Goal: Use online tool/utility: Utilize a website feature to perform a specific function

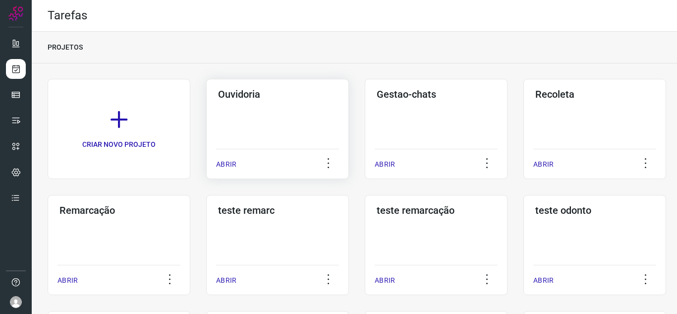
click at [237, 169] on div "ABRIR" at bounding box center [277, 161] width 123 height 25
click at [213, 160] on div "Ouvidoria ABRIR" at bounding box center [277, 129] width 143 height 100
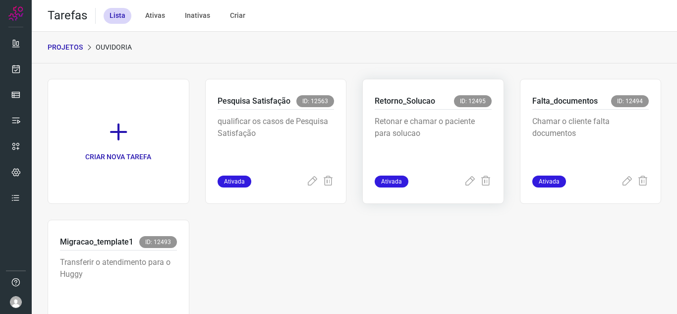
click at [457, 185] on div "Ativada" at bounding box center [433, 181] width 117 height 12
click at [464, 183] on icon at bounding box center [470, 181] width 12 height 12
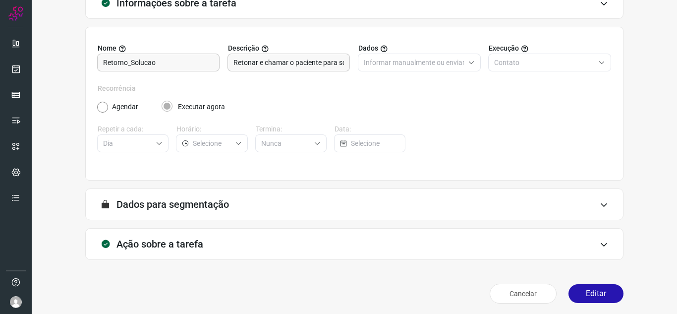
scroll to position [73, 0]
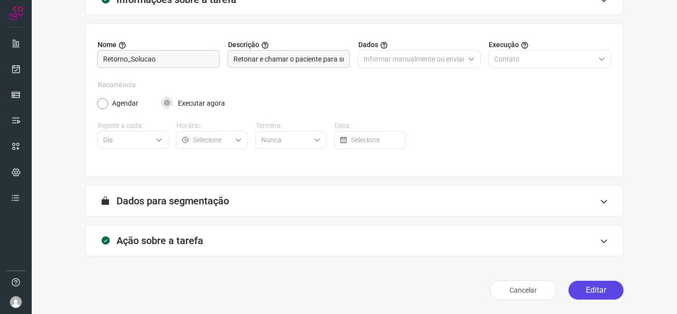
click at [602, 285] on button "Editar" at bounding box center [595, 290] width 55 height 19
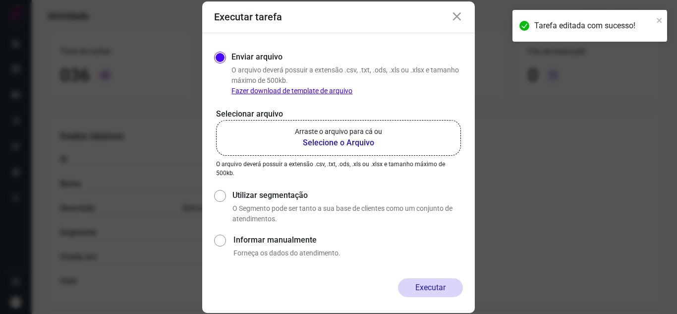
click at [388, 132] on label "Arraste o arquivo para cá ou Selecione o Arquivo" at bounding box center [338, 138] width 245 height 36
click at [0, 0] on input "Arraste o arquivo para cá ou Selecione o Arquivo" at bounding box center [0, 0] width 0 height 0
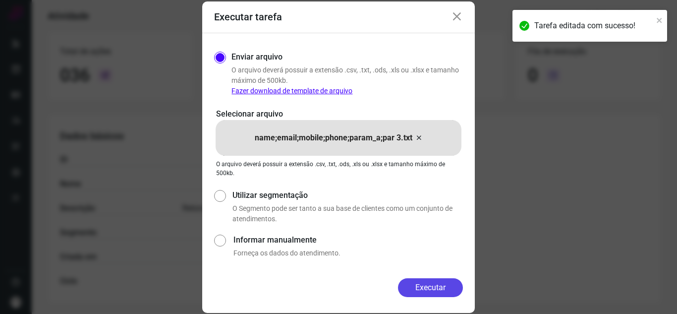
click at [431, 284] on button "Executar" at bounding box center [430, 287] width 65 height 19
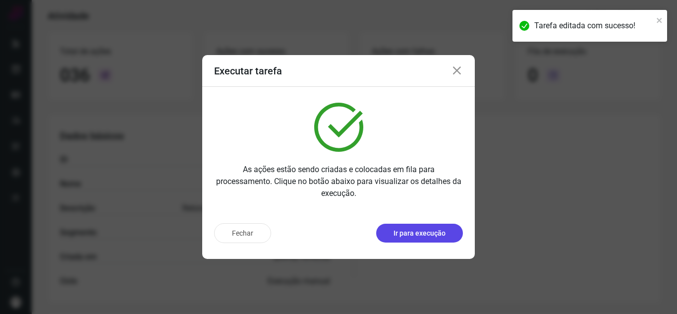
click at [446, 235] on button "Ir para execução" at bounding box center [419, 233] width 87 height 19
